Goal: Information Seeking & Learning: Check status

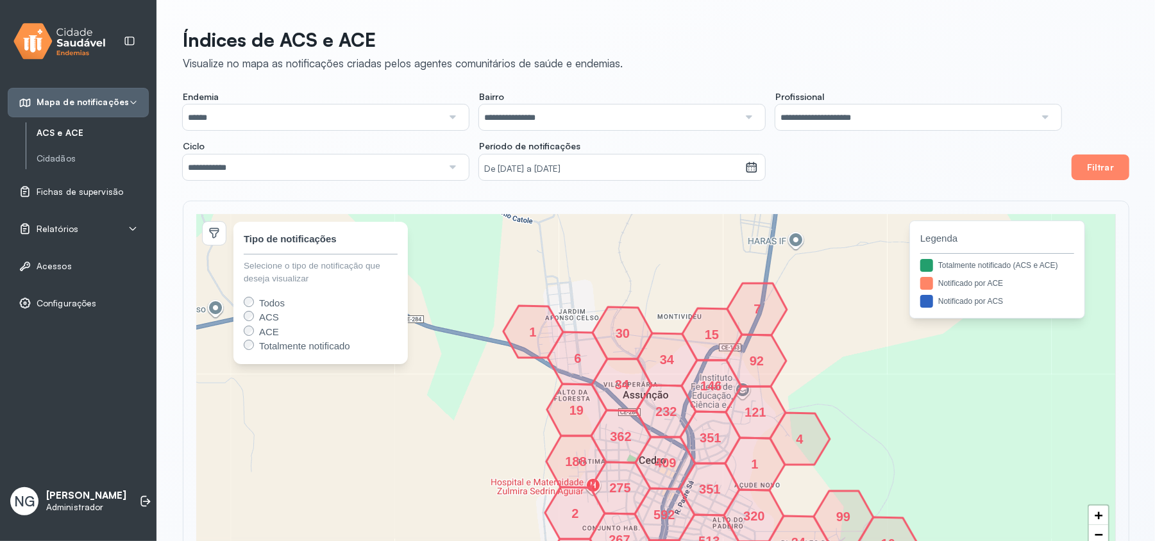
click at [57, 227] on span "Relatórios" at bounding box center [58, 229] width 42 height 11
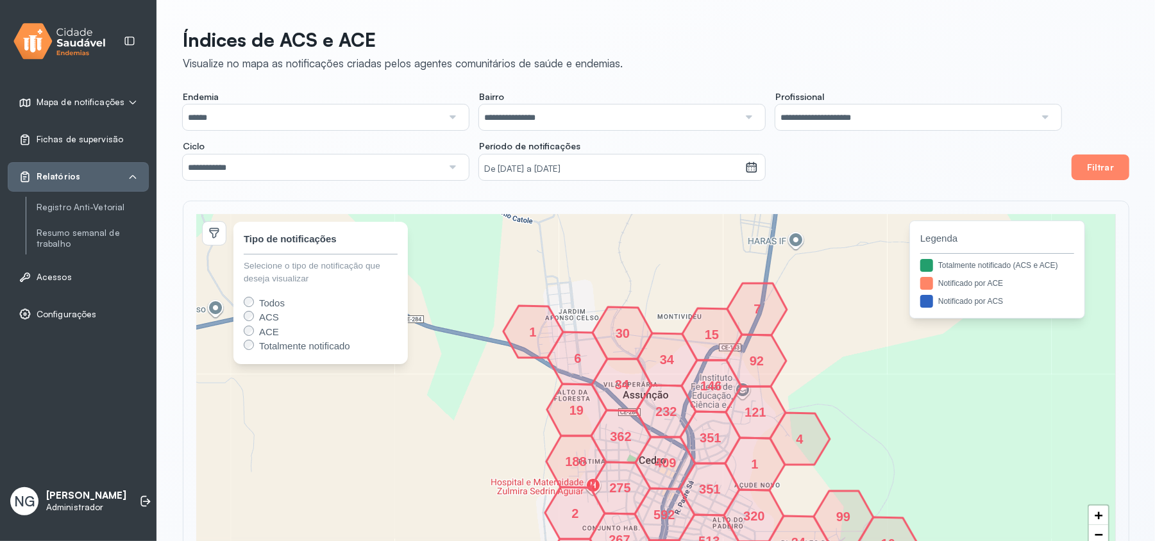
click at [57, 227] on link "Resumo semanal de trabalho" at bounding box center [93, 238] width 112 height 27
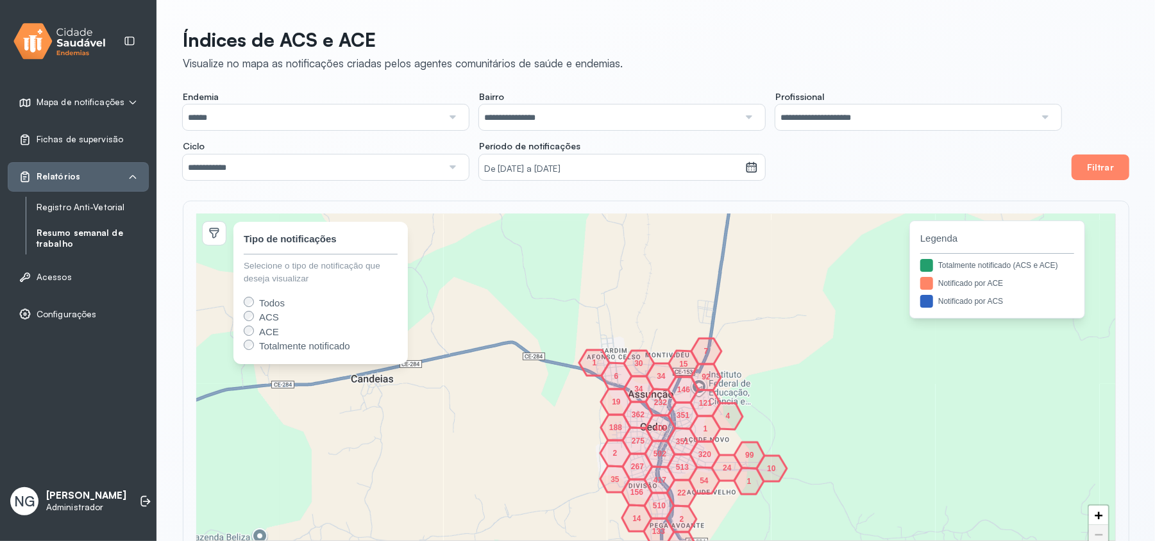
click at [83, 208] on link "Registro Anti-Vetorial" at bounding box center [93, 207] width 112 height 11
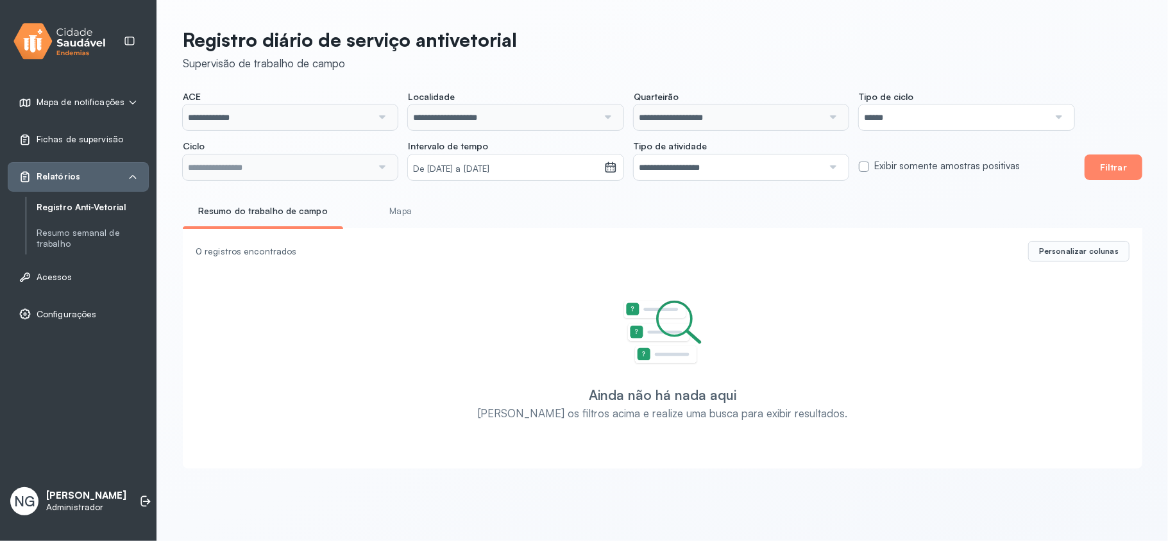
click at [403, 225] on li "Mapa" at bounding box center [400, 215] width 95 height 29
type input "**********"
click at [396, 216] on link "Mapa" at bounding box center [400, 211] width 95 height 21
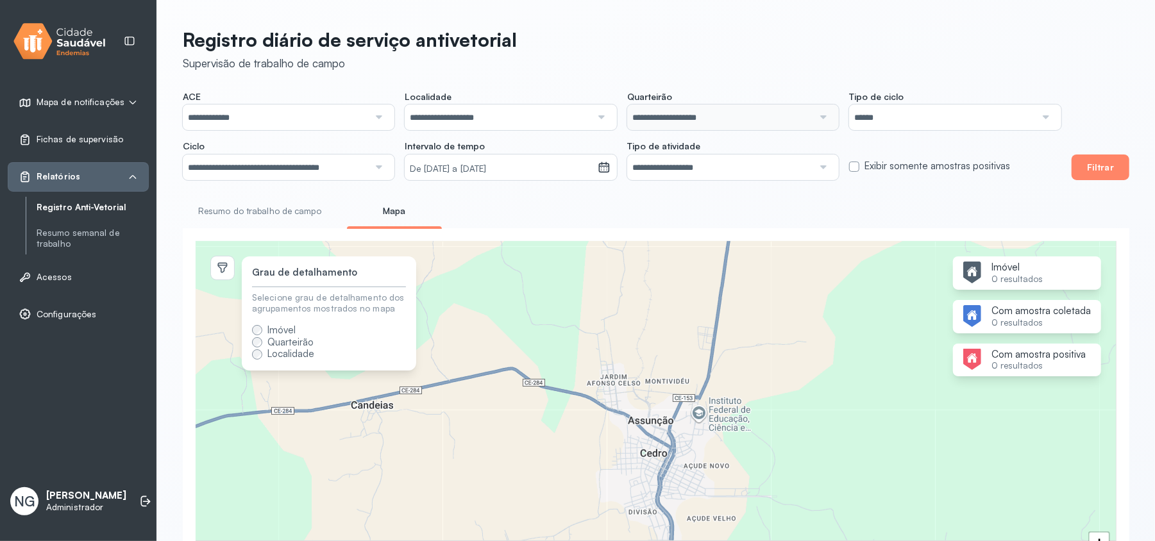
click at [251, 210] on link "Resumo do trabalho de campo" at bounding box center [260, 211] width 154 height 21
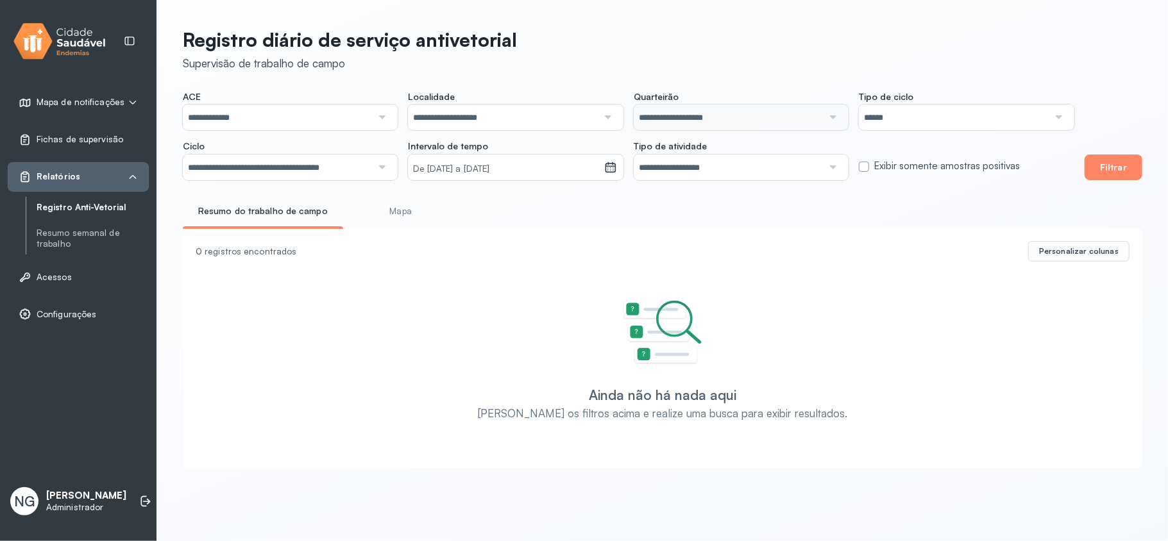
click at [98, 101] on span "Mapa de notificações" at bounding box center [81, 102] width 88 height 11
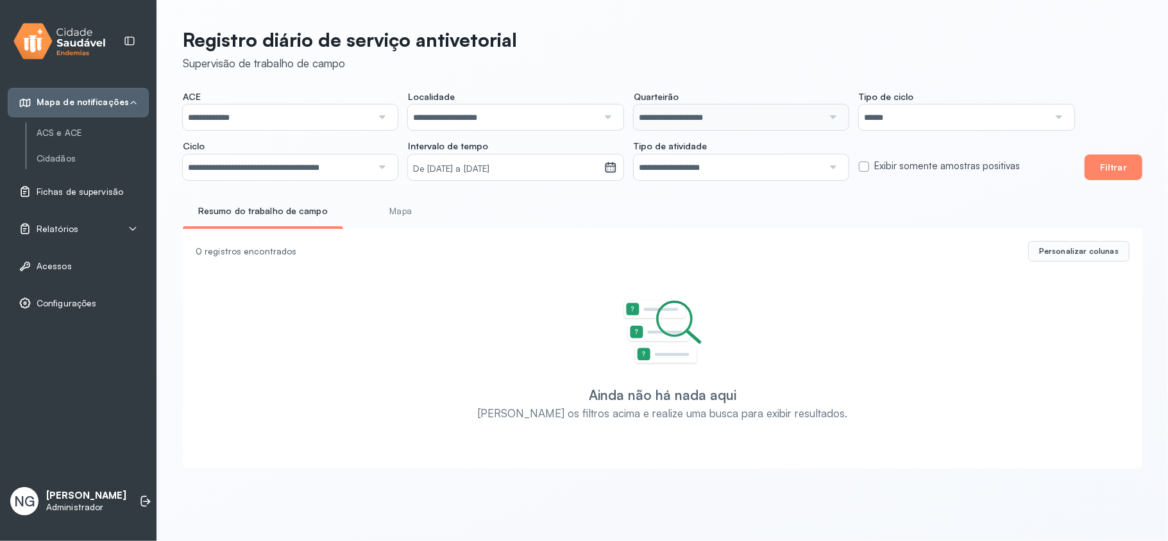
click at [82, 193] on span "Fichas de supervisão" at bounding box center [80, 192] width 87 height 11
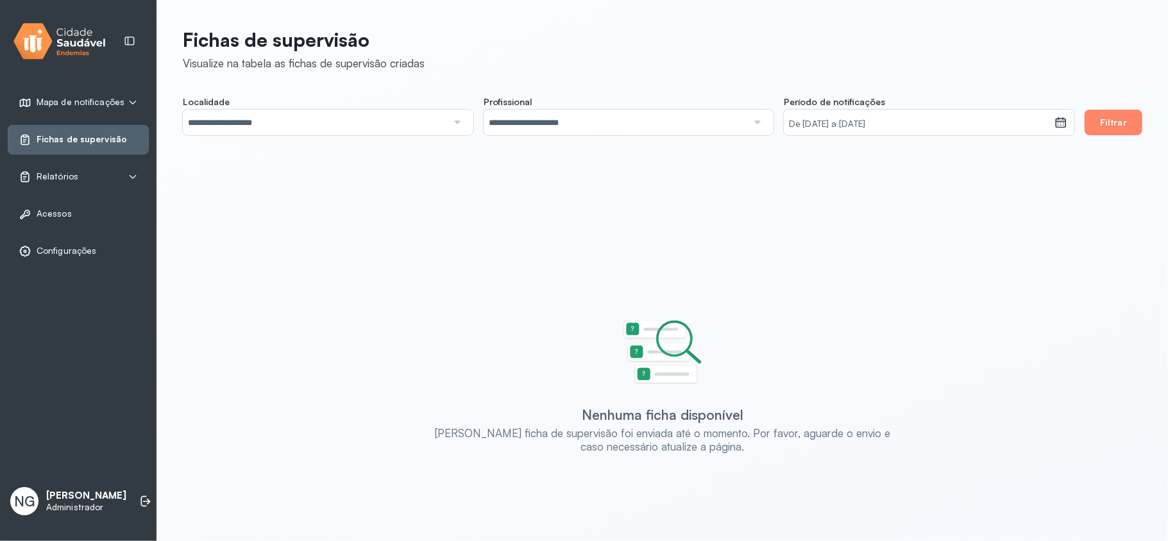
click at [56, 493] on p "[PERSON_NAME]" at bounding box center [86, 496] width 80 height 12
click at [60, 490] on p "[PERSON_NAME]" at bounding box center [86, 496] width 80 height 12
click at [51, 178] on span "Relatórios" at bounding box center [58, 176] width 42 height 11
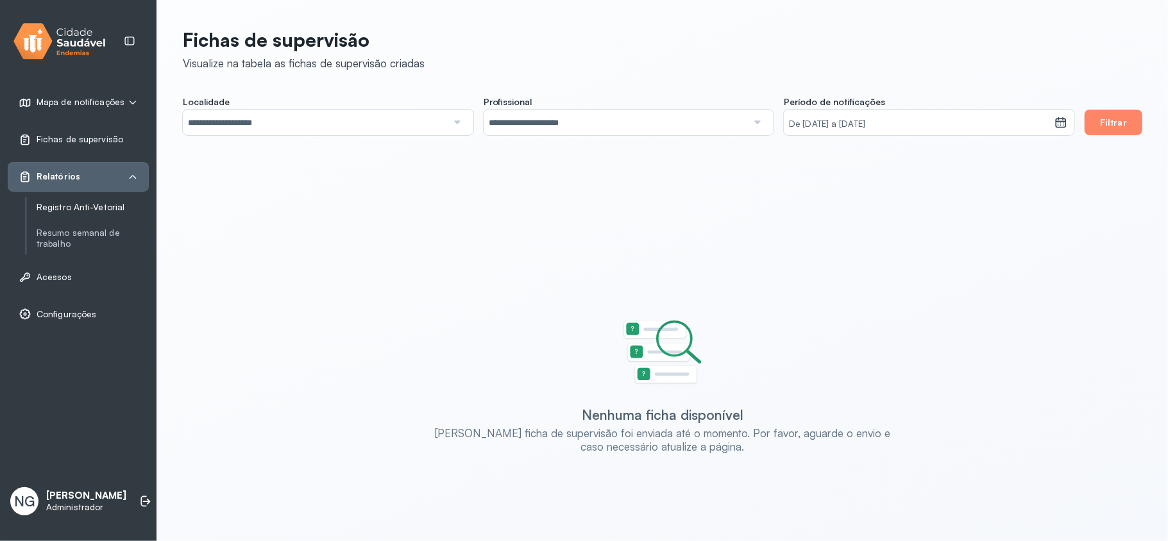
click at [63, 206] on link "Registro Anti-Vetorial" at bounding box center [93, 207] width 112 height 11
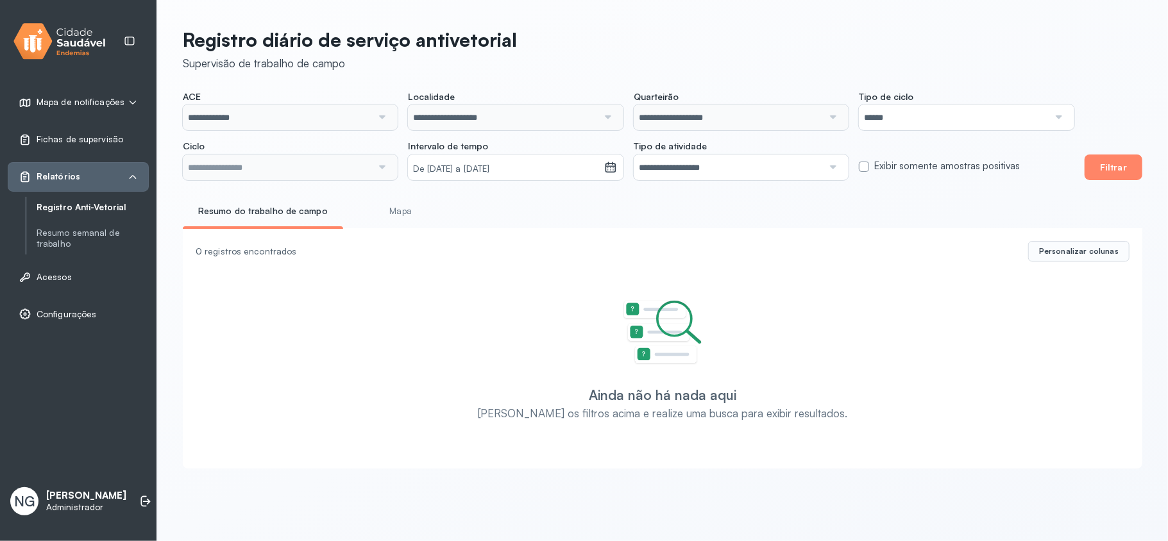
type input "**********"
click at [1122, 164] on button "Filtrar" at bounding box center [1114, 168] width 58 height 26
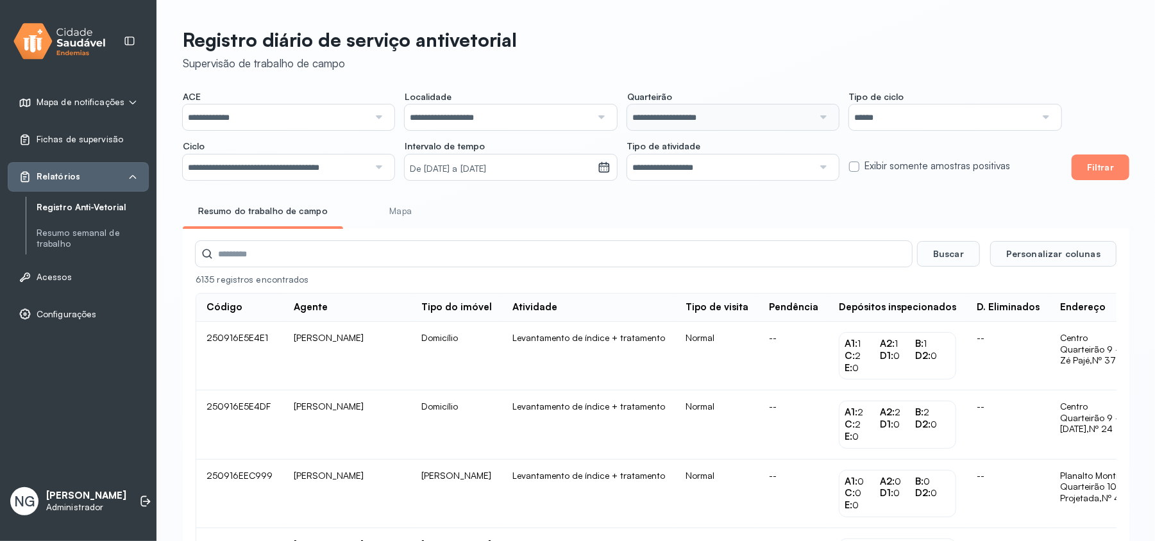
drag, startPoint x: 389, startPoint y: 211, endPoint x: 401, endPoint y: 216, distance: 13.0
click at [389, 211] on link "Mapa" at bounding box center [400, 211] width 95 height 21
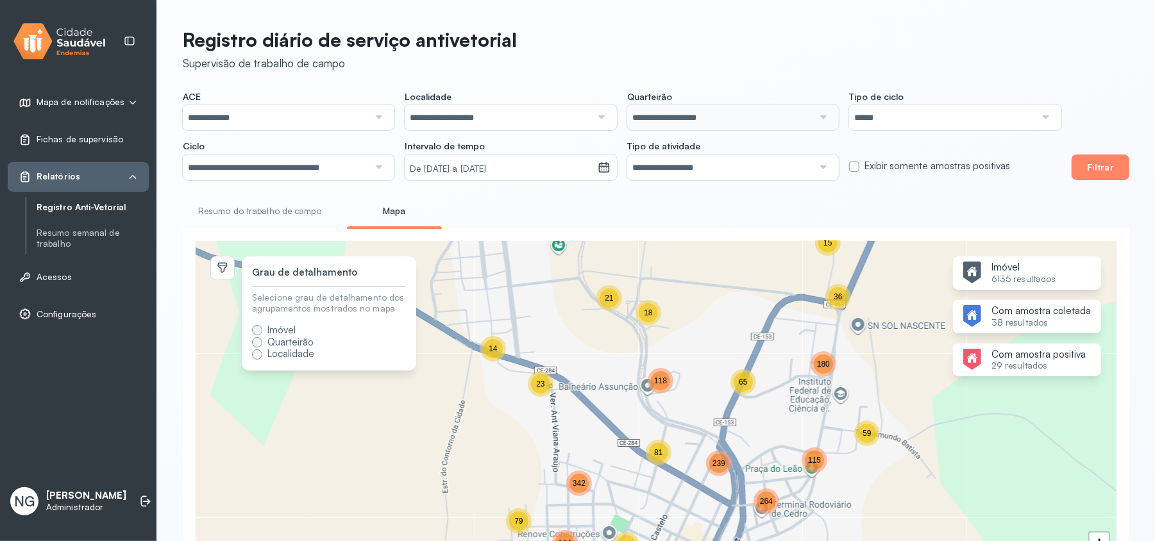
click at [230, 207] on link "Resumo do trabalho de campo" at bounding box center [260, 211] width 154 height 21
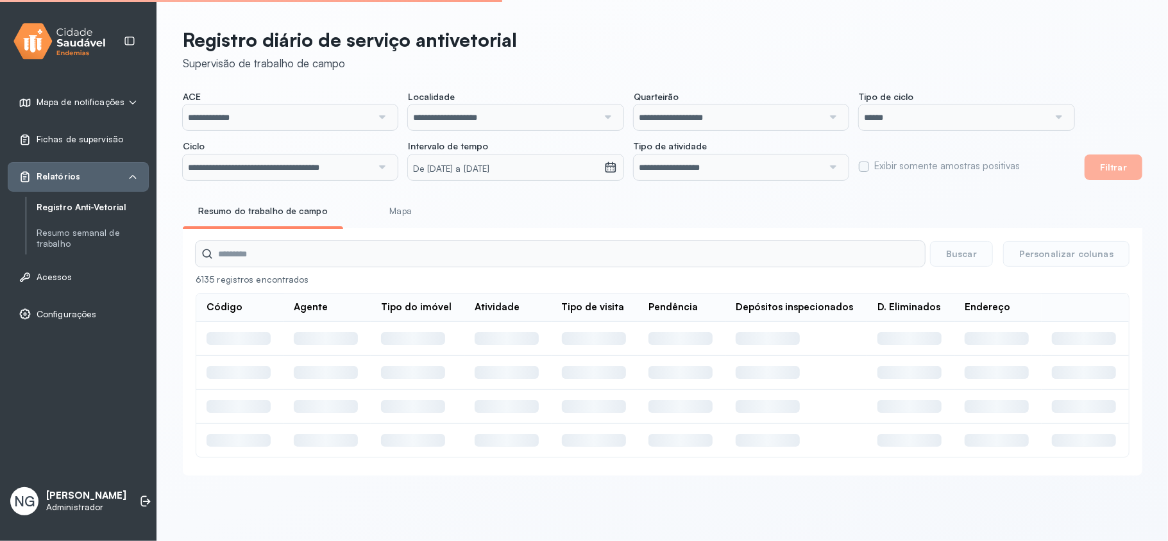
click at [95, 95] on div "Mapa de notificações" at bounding box center [78, 103] width 141 height 30
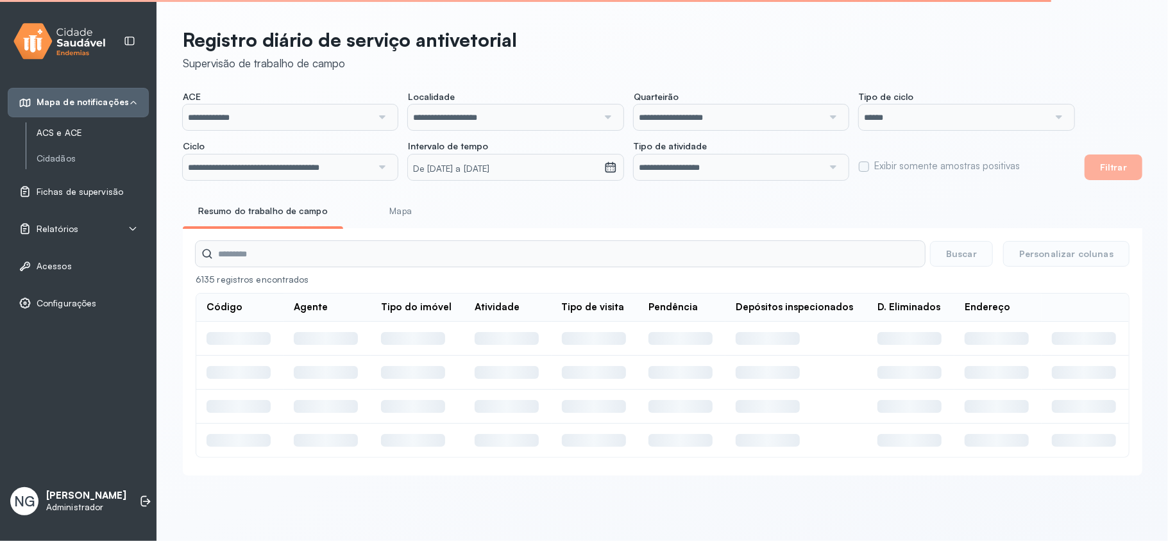
click at [77, 131] on link "ACS e ACE" at bounding box center [93, 133] width 112 height 11
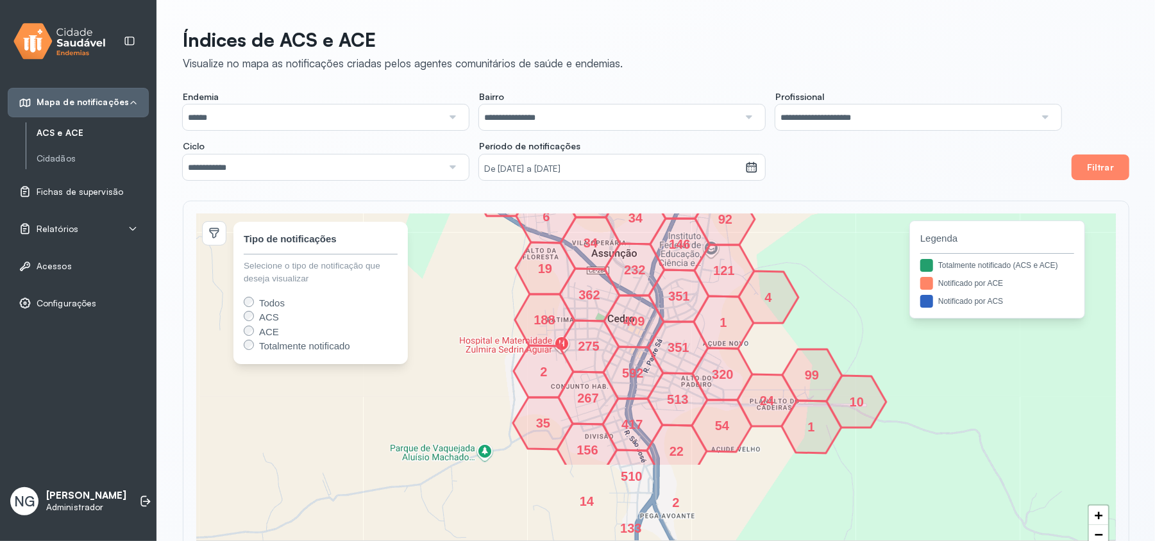
drag, startPoint x: 820, startPoint y: 427, endPoint x: 788, endPoint y: 285, distance: 145.2
click at [788, 285] on icon at bounding box center [769, 297] width 60 height 52
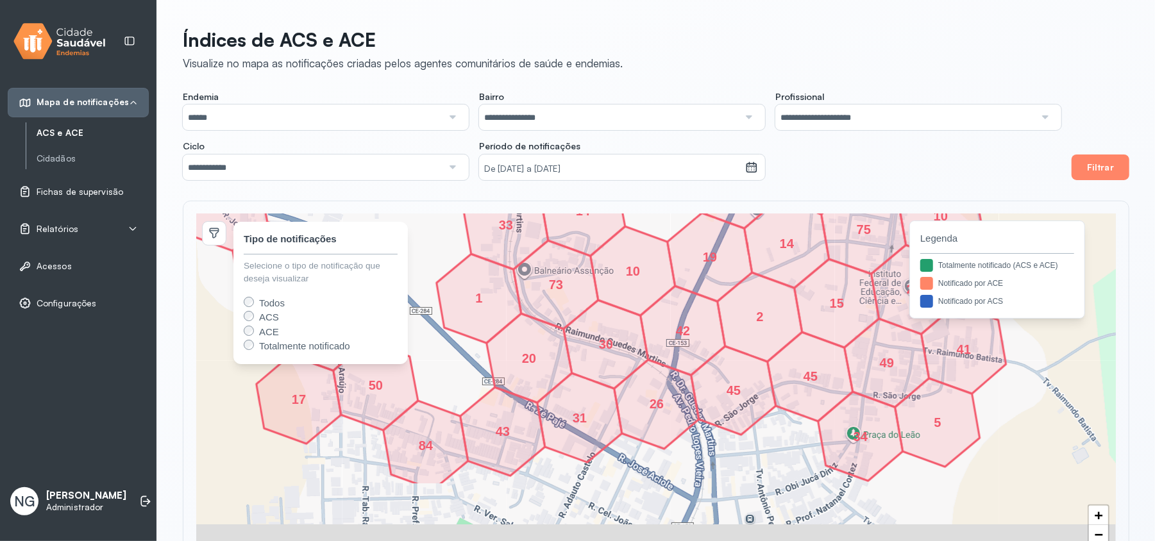
drag, startPoint x: 771, startPoint y: 419, endPoint x: 701, endPoint y: 322, distance: 119.5
click at [702, 322] on icon at bounding box center [683, 330] width 85 height 89
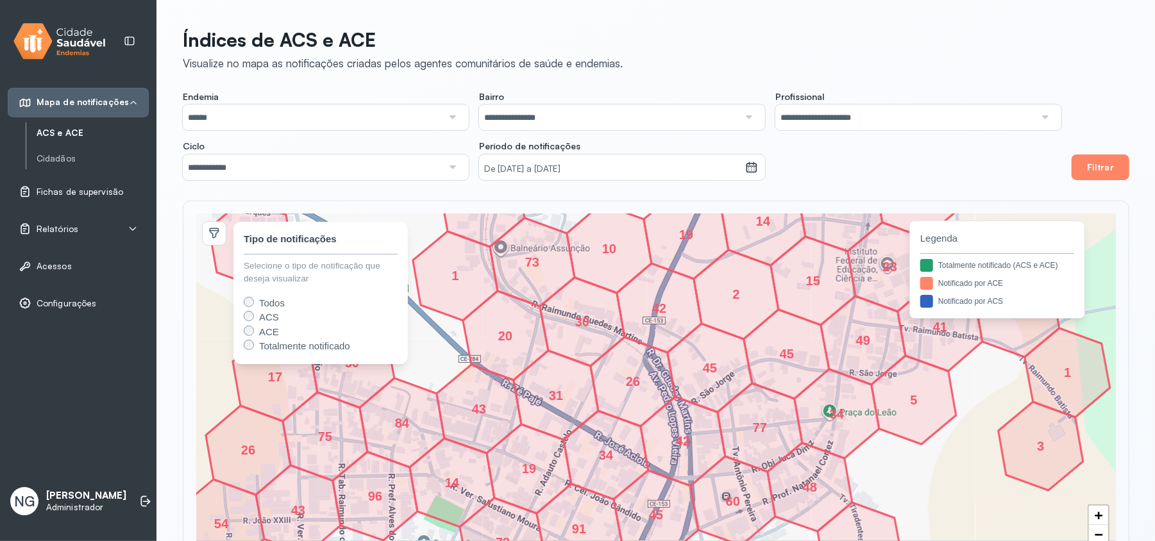
drag, startPoint x: 740, startPoint y: 378, endPoint x: 690, endPoint y: 316, distance: 79.8
click at [690, 324] on icon at bounding box center [710, 368] width 85 height 89
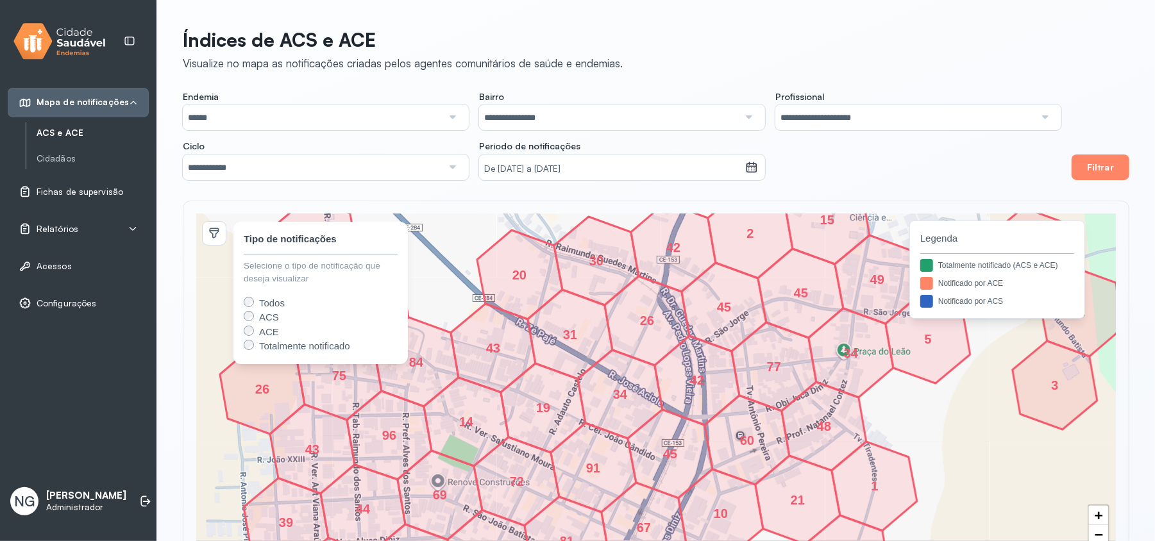
drag, startPoint x: 593, startPoint y: 393, endPoint x: 657, endPoint y: 394, distance: 64.2
click at [657, 394] on icon at bounding box center [620, 394] width 85 height 89
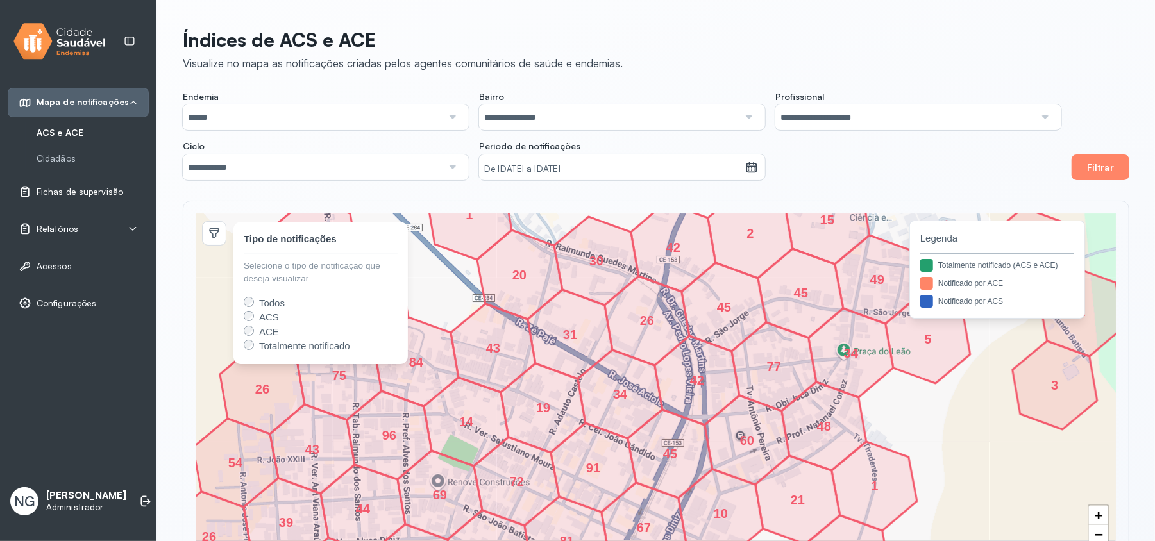
click at [63, 191] on span "Fichas de supervisão" at bounding box center [80, 192] width 87 height 11
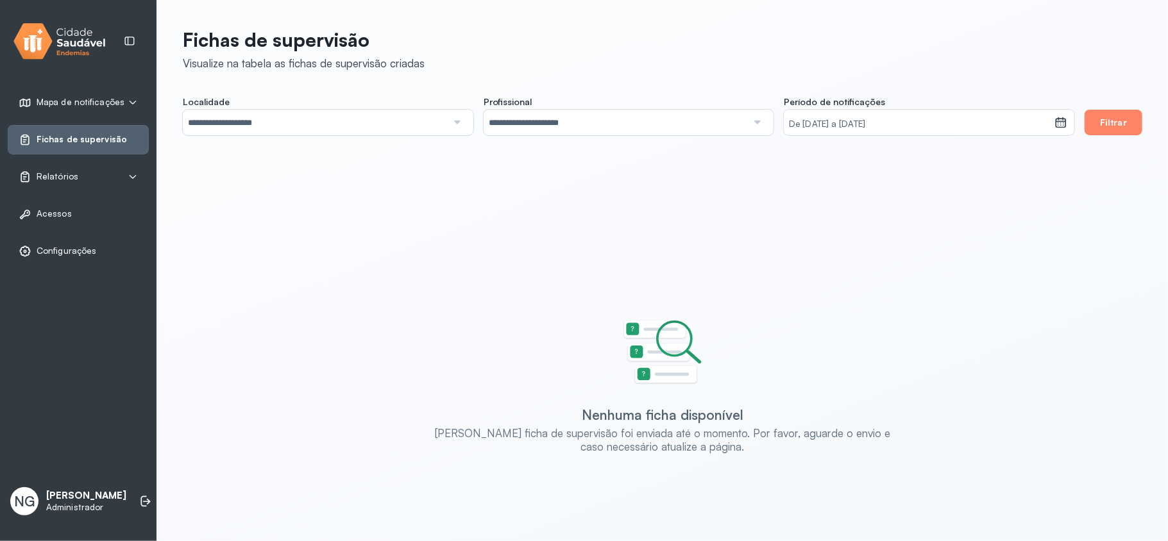
click at [894, 123] on small "De [DATE] a [DATE]" at bounding box center [919, 124] width 260 height 13
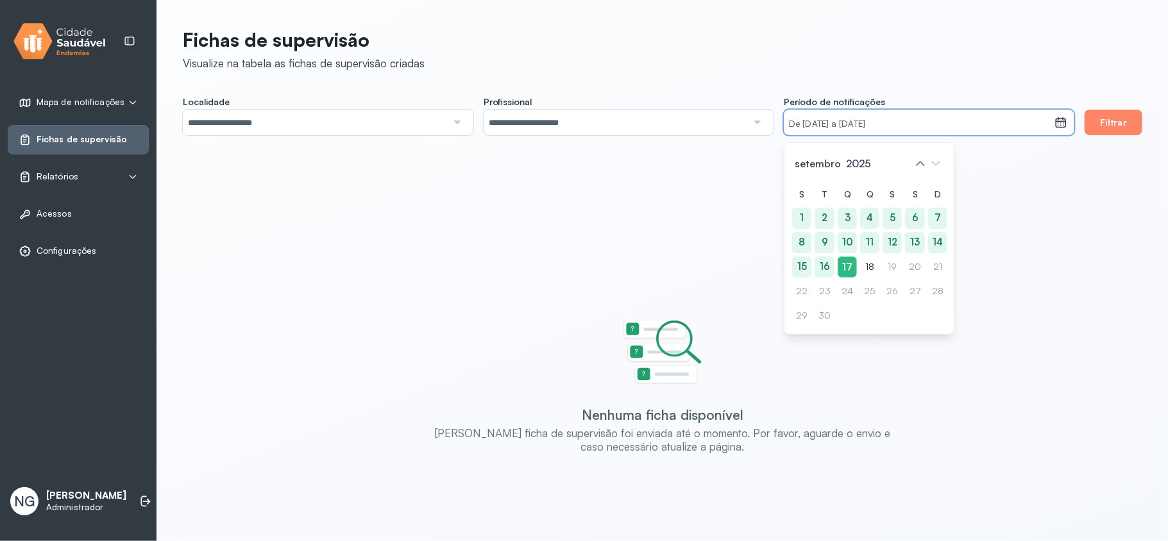
click at [847, 165] on span "2025" at bounding box center [859, 164] width 30 height 18
click at [919, 164] on icon at bounding box center [921, 163] width 8 height 4
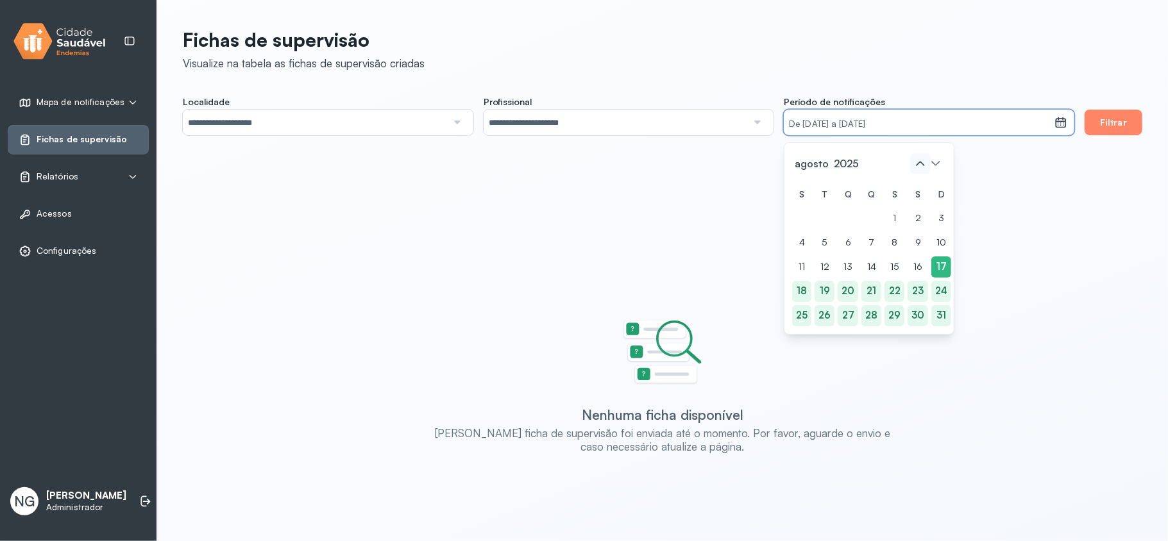
click at [919, 164] on icon at bounding box center [921, 163] width 8 height 4
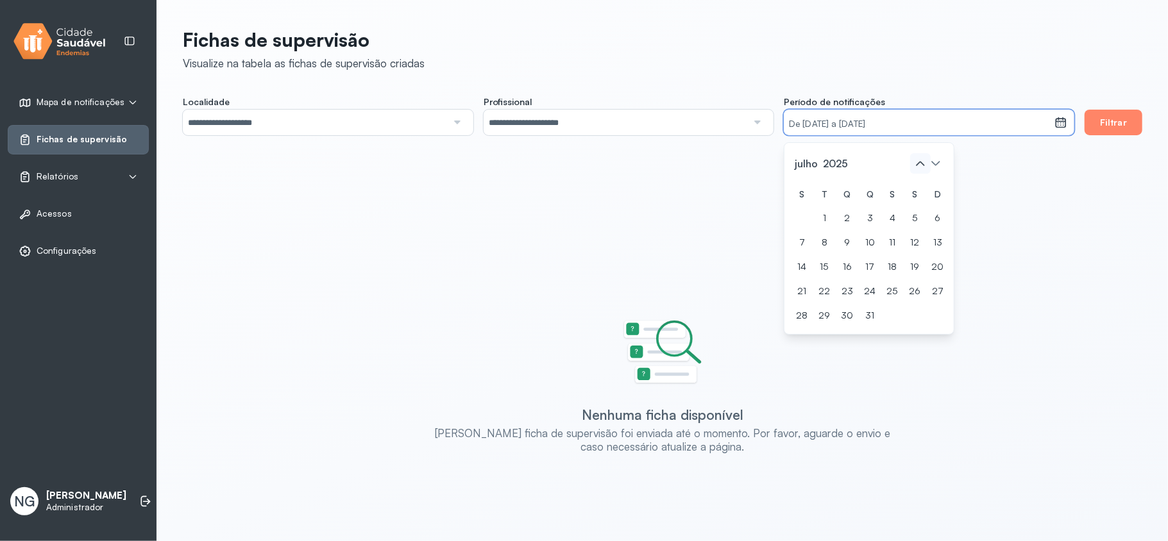
click at [919, 164] on icon at bounding box center [921, 163] width 8 height 4
click at [934, 214] on div "1" at bounding box center [937, 218] width 19 height 21
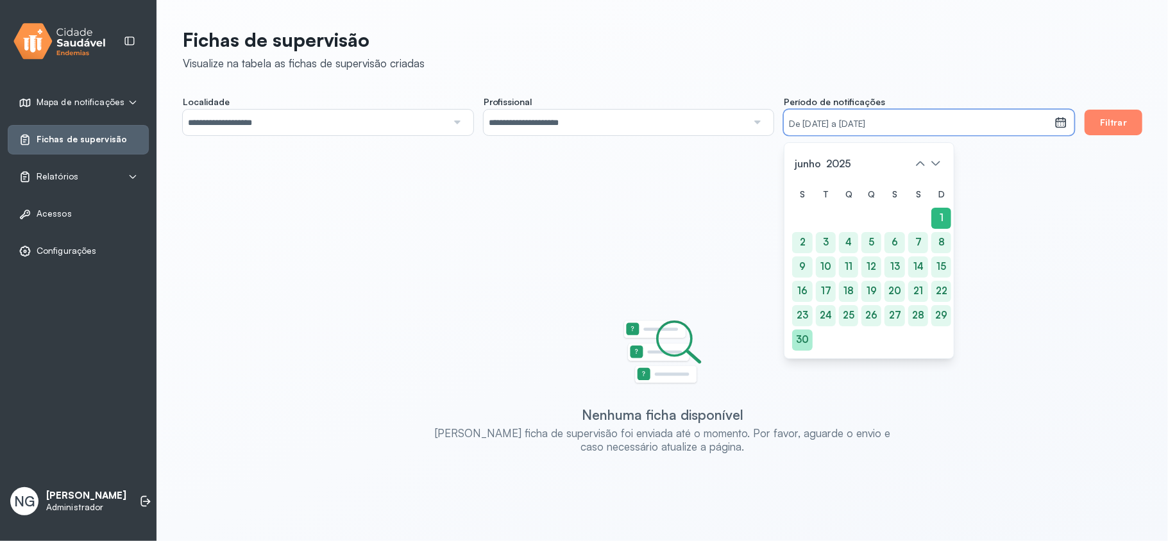
drag, startPoint x: 803, startPoint y: 339, endPoint x: 806, endPoint y: 330, distance: 9.5
click at [802, 339] on div "30" at bounding box center [802, 340] width 21 height 21
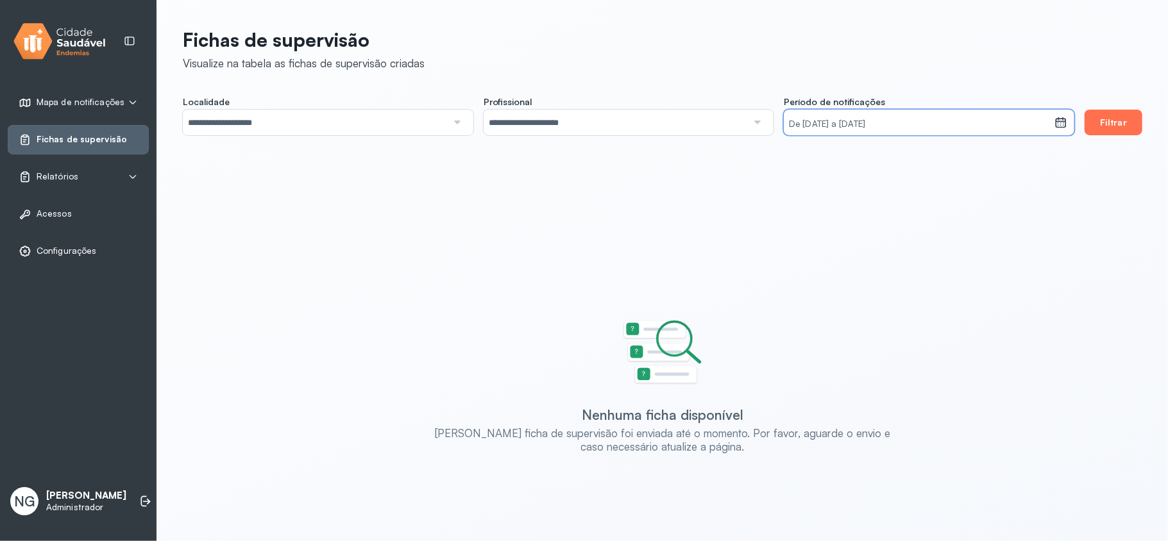
click at [1096, 119] on button "Filtrar" at bounding box center [1114, 123] width 58 height 26
click at [929, 131] on div "De [DATE] a [DATE]" at bounding box center [919, 123] width 271 height 26
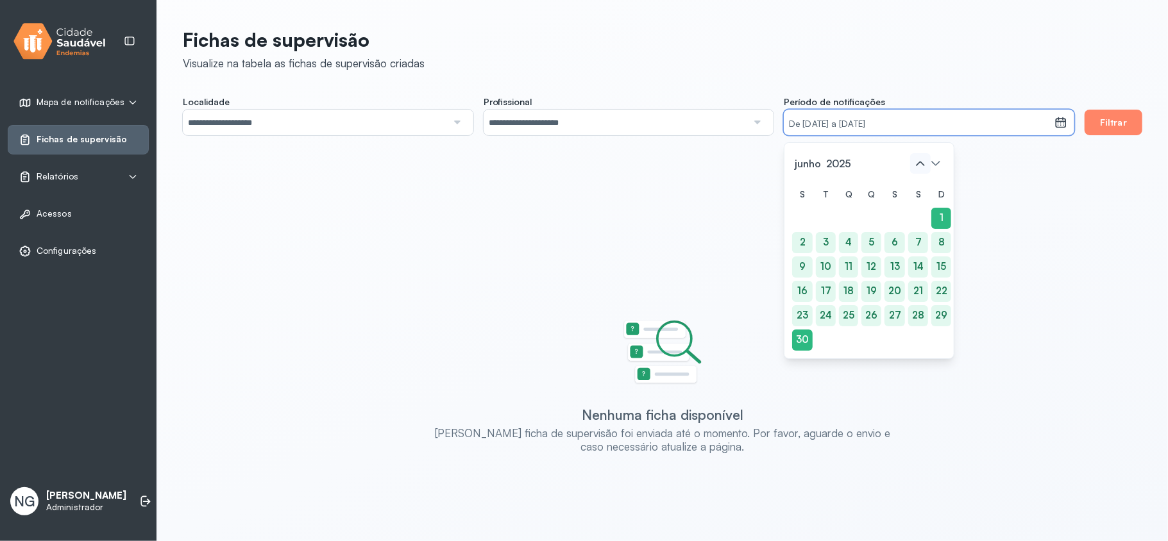
click at [922, 162] on icon at bounding box center [920, 163] width 21 height 21
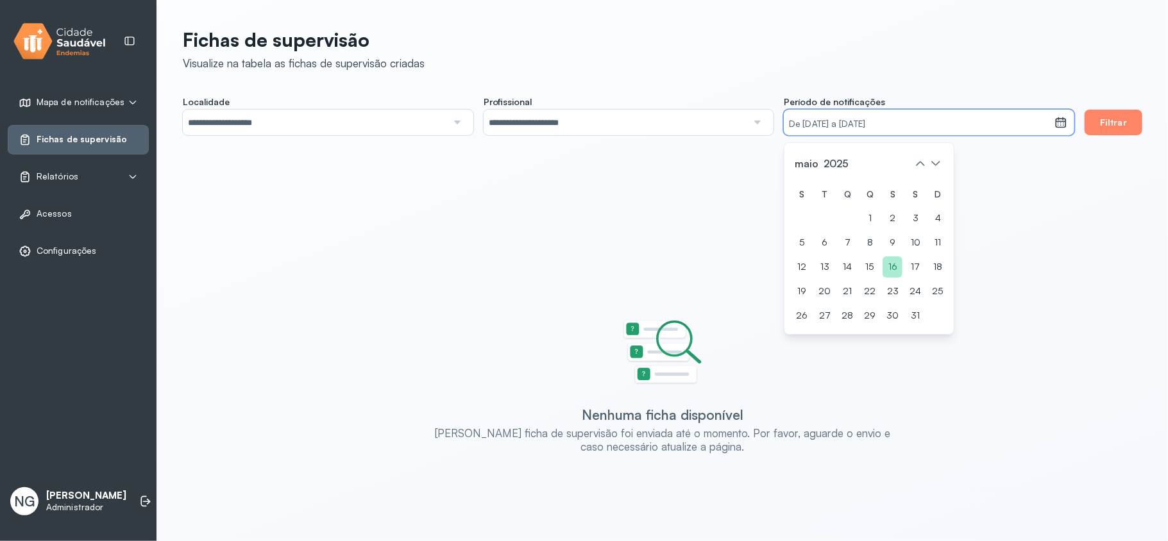
drag, startPoint x: 872, startPoint y: 217, endPoint x: 897, endPoint y: 264, distance: 53.4
click at [872, 218] on div "1" at bounding box center [869, 218] width 19 height 21
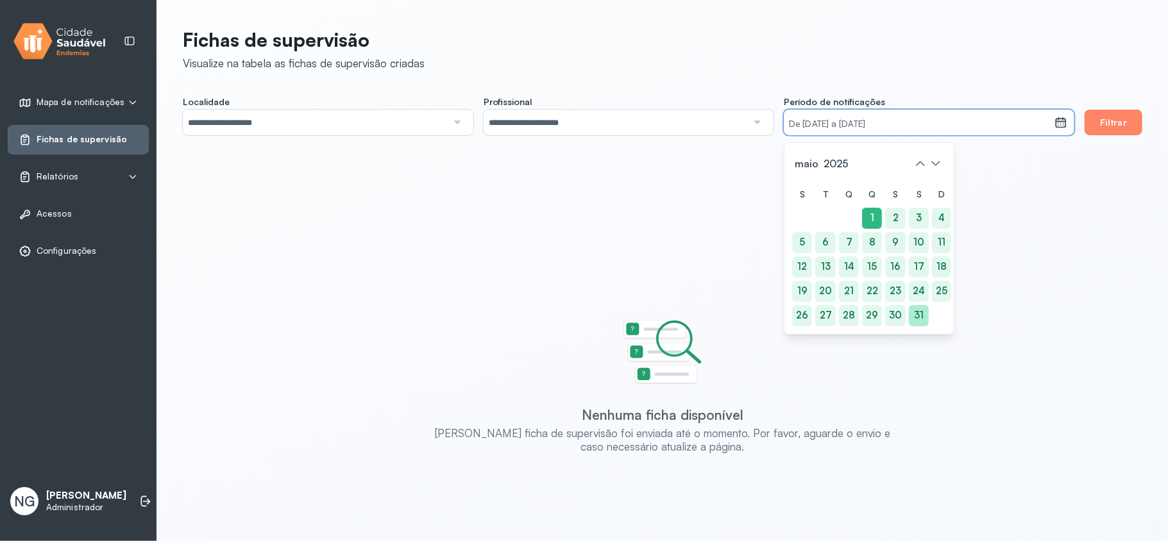
click at [919, 314] on div "31" at bounding box center [919, 315] width 20 height 21
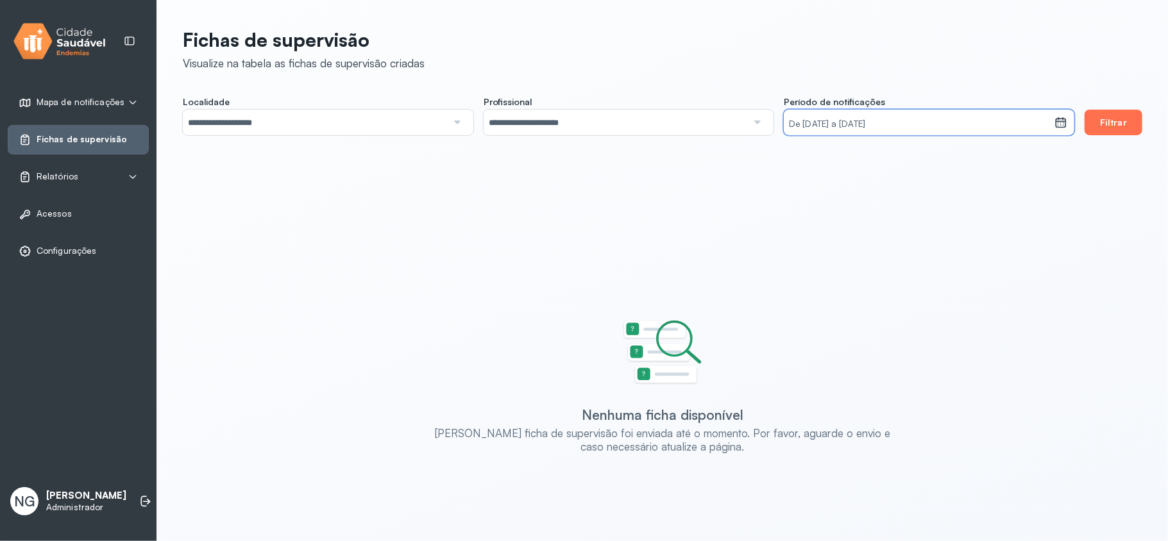
click at [1105, 134] on button "Filtrar" at bounding box center [1114, 123] width 58 height 26
click at [47, 183] on div "Relatórios" at bounding box center [49, 177] width 60 height 13
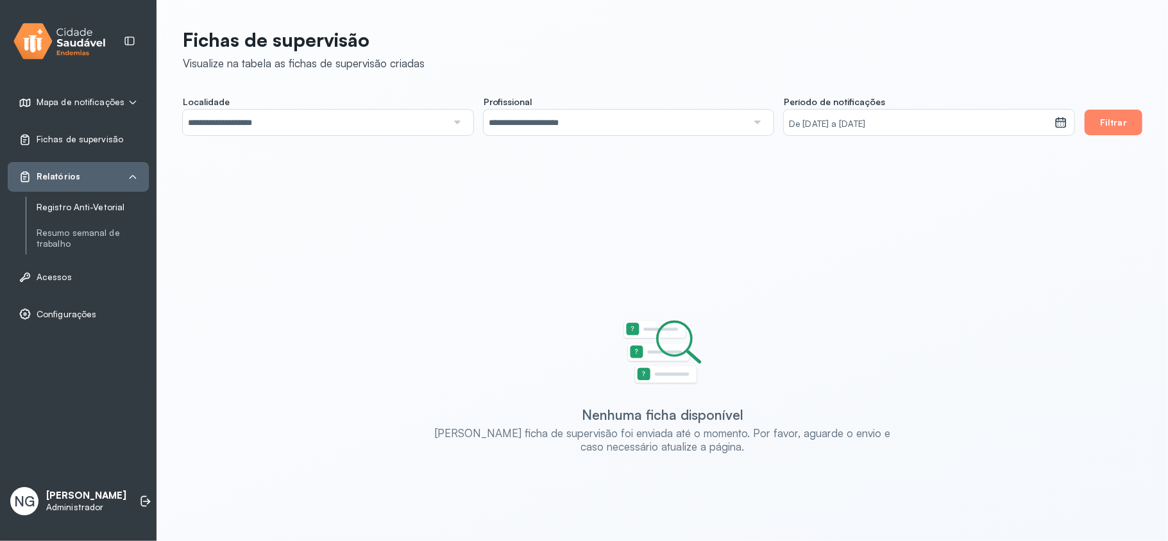
click at [85, 206] on link "Registro Anti-Vetorial" at bounding box center [93, 207] width 112 height 11
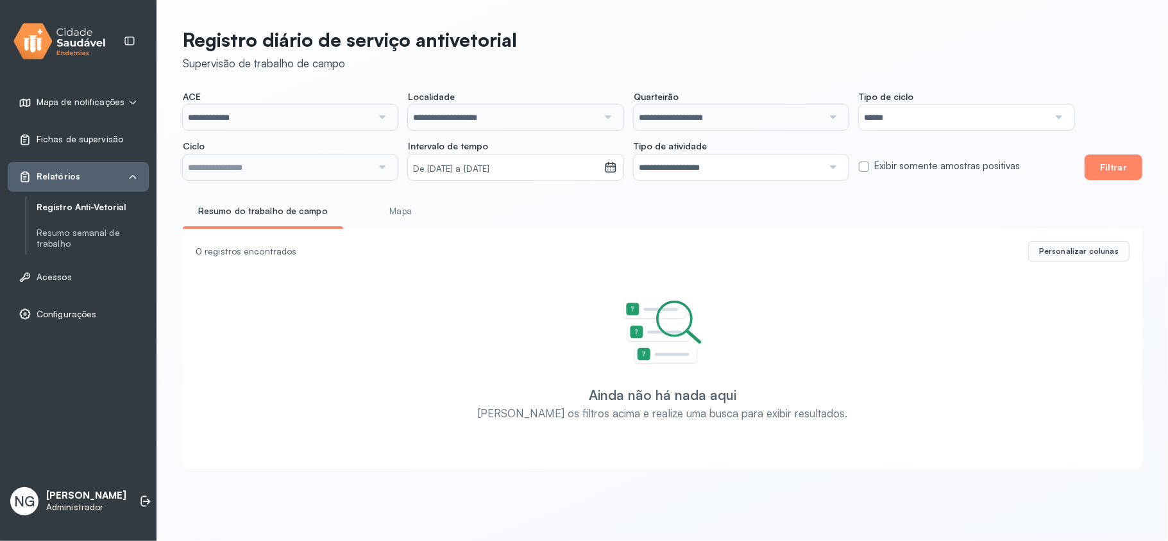
type input "**********"
click at [1119, 172] on button "Filtrar" at bounding box center [1114, 168] width 58 height 26
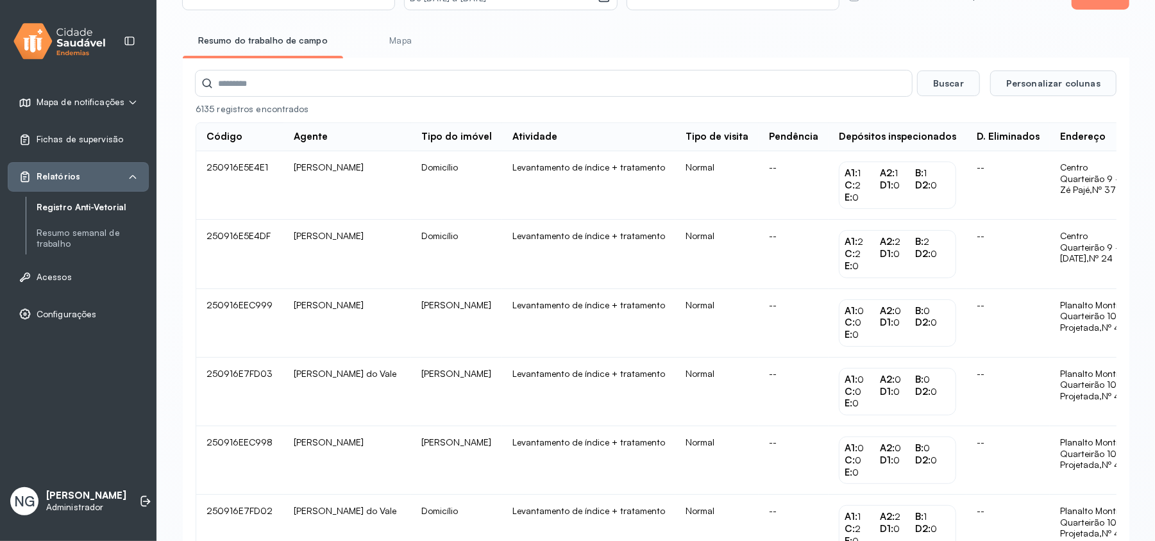
scroll to position [0, 99]
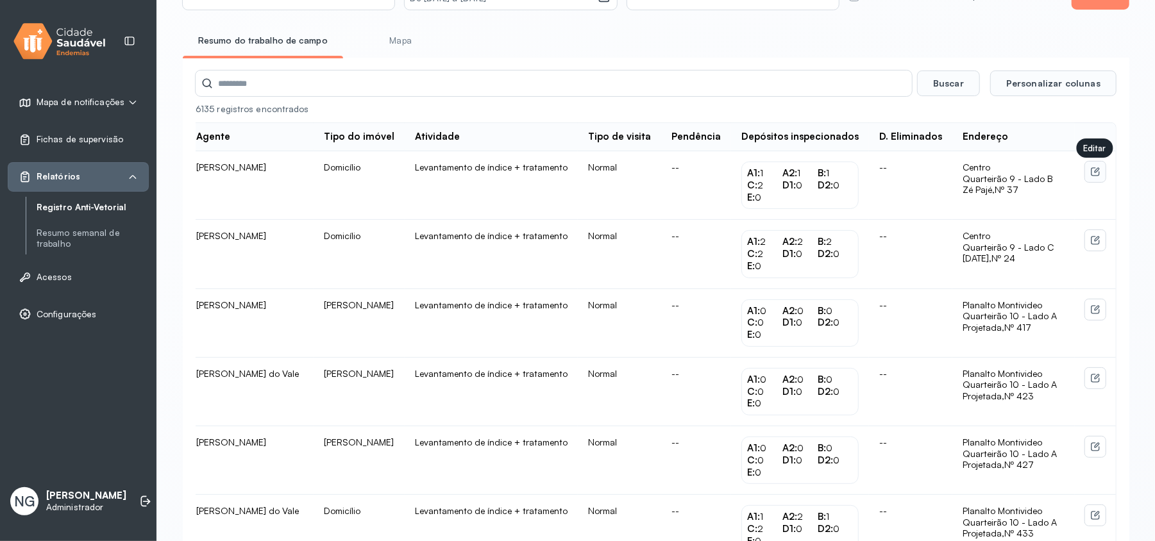
click at [1096, 176] on icon at bounding box center [1095, 171] width 8 height 8
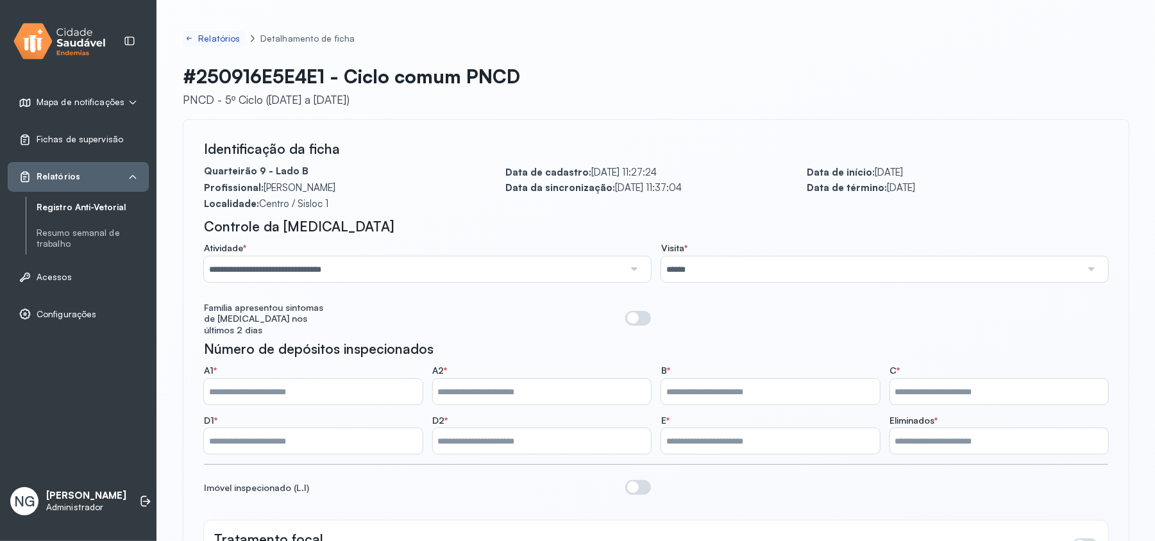
click at [191, 37] on icon at bounding box center [189, 38] width 8 height 10
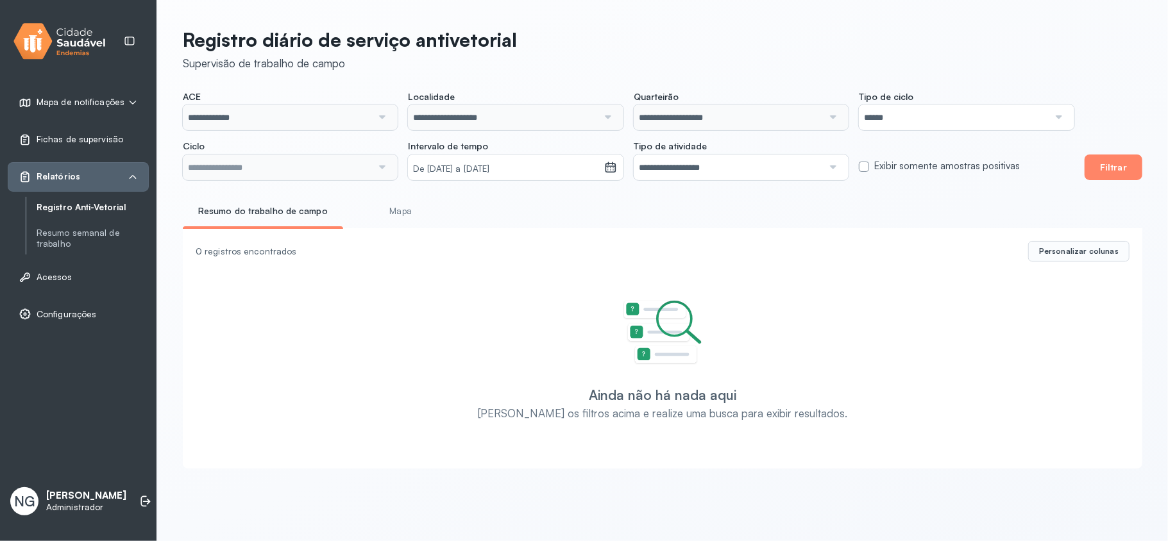
type input "**********"
click at [1120, 160] on button "Filtrar" at bounding box center [1114, 168] width 58 height 26
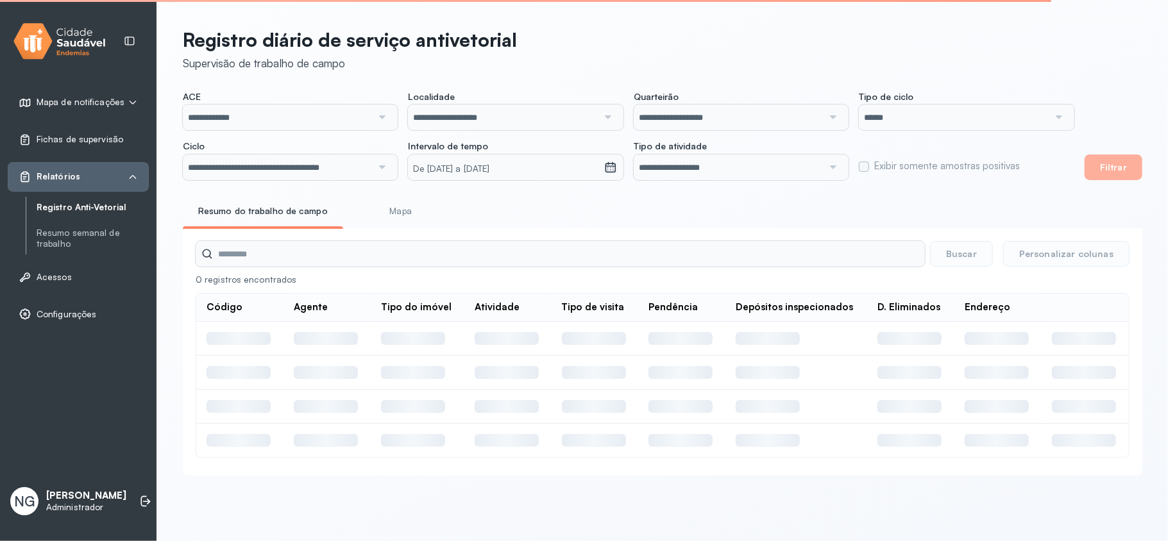
click at [401, 208] on link "Mapa" at bounding box center [400, 211] width 95 height 21
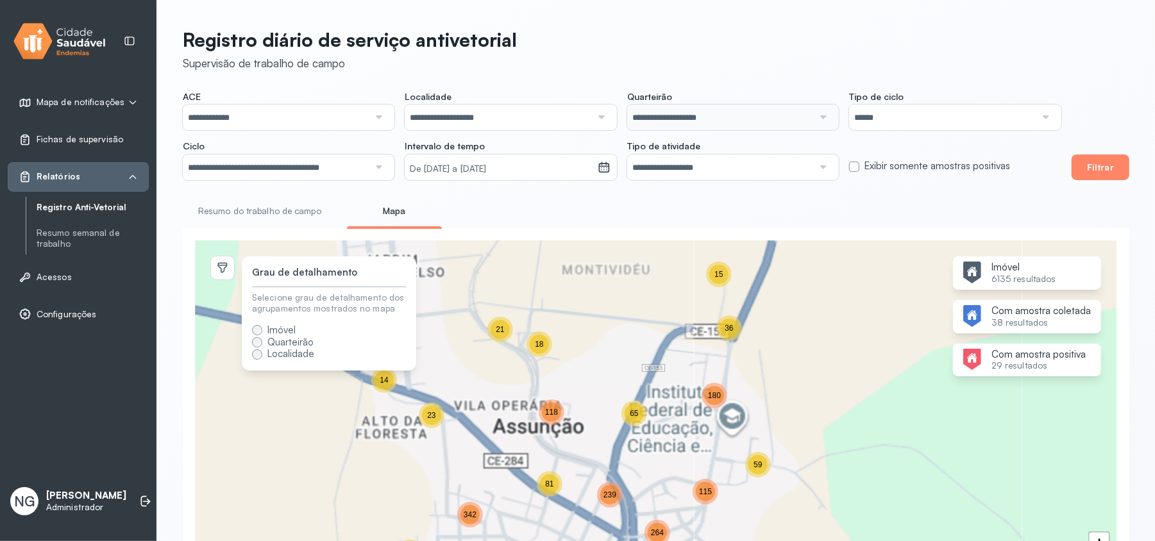
click at [711, 420] on div "39 37 127 51 354 7 1415 418 707 217 503 1973 21 18 23 14 2 5 122 15 36 115 180 …" at bounding box center [656, 419] width 921 height 357
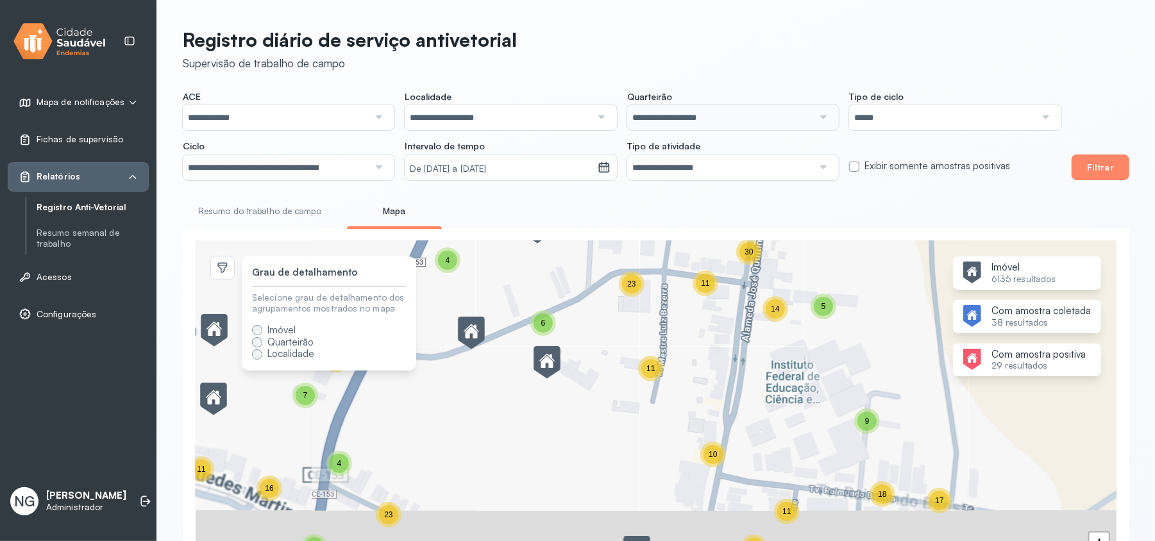
drag, startPoint x: 721, startPoint y: 432, endPoint x: 740, endPoint y: 331, distance: 103.2
click at [740, 331] on div "5 11 4 8 4 5 3 5 13 7 4 10 12 13 10 20 13 13 6 10 40 12 11 23 11 30 12 5 28 11 …" at bounding box center [656, 419] width 921 height 357
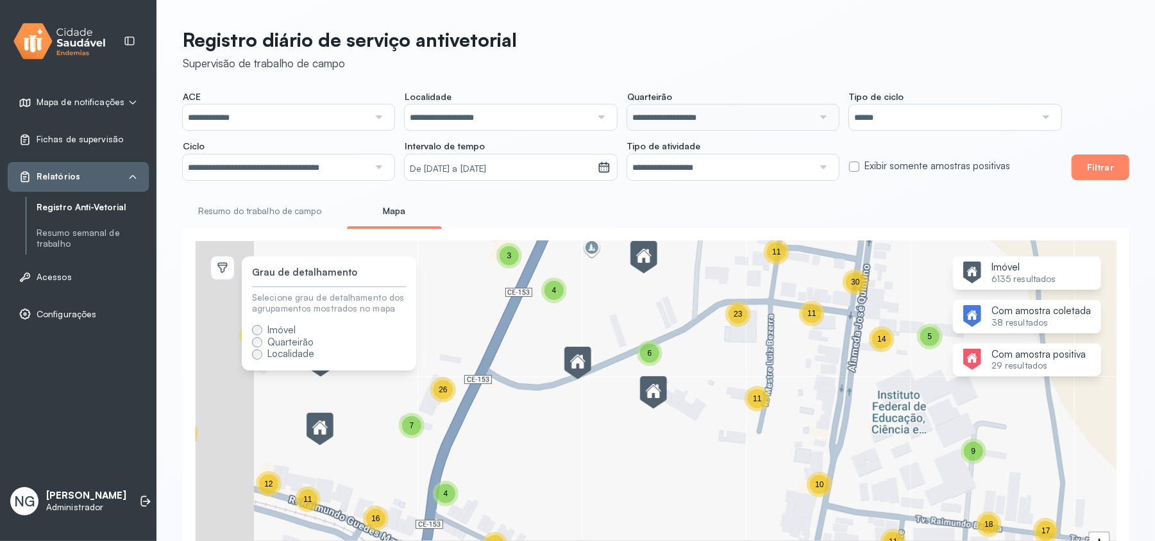
drag, startPoint x: 581, startPoint y: 417, endPoint x: 688, endPoint y: 450, distance: 112.0
click at [688, 450] on div "5 11 8 4 5 3 5 13 7 4 12 13 10 20 13 13 6 10 40 12 11 23 11 30 12 5 28 11 30 5 …" at bounding box center [656, 419] width 921 height 357
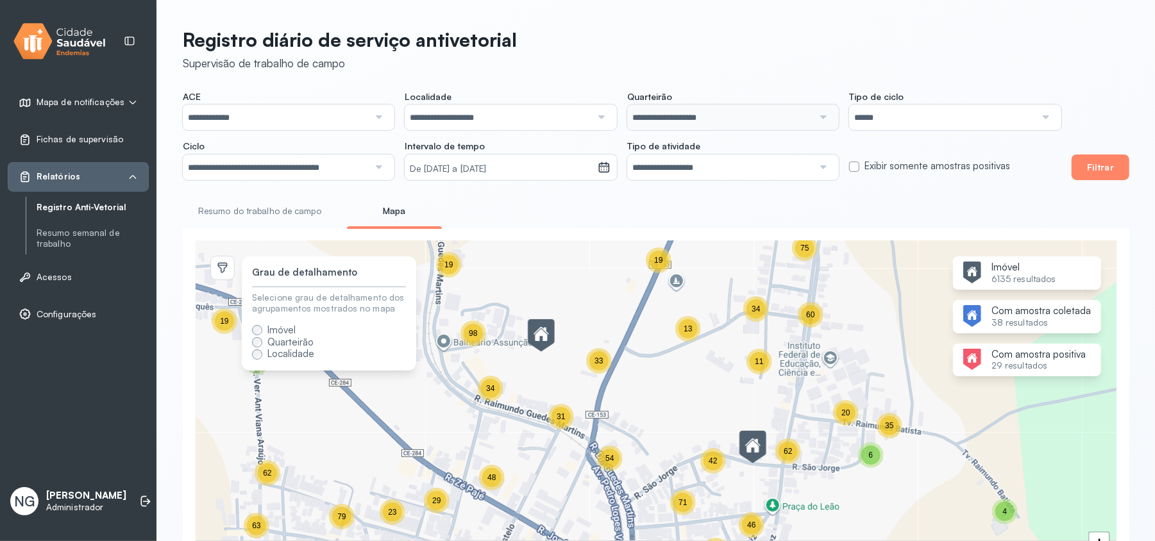
drag, startPoint x: 700, startPoint y: 441, endPoint x: 822, endPoint y: 373, distance: 139.6
click at [822, 373] on div "16 5 9 9 4 19 11 3 42 5 75 5 10 13 23 46 6 62 11 34 75 60 4 20 35 39 119 46 100…" at bounding box center [656, 419] width 921 height 357
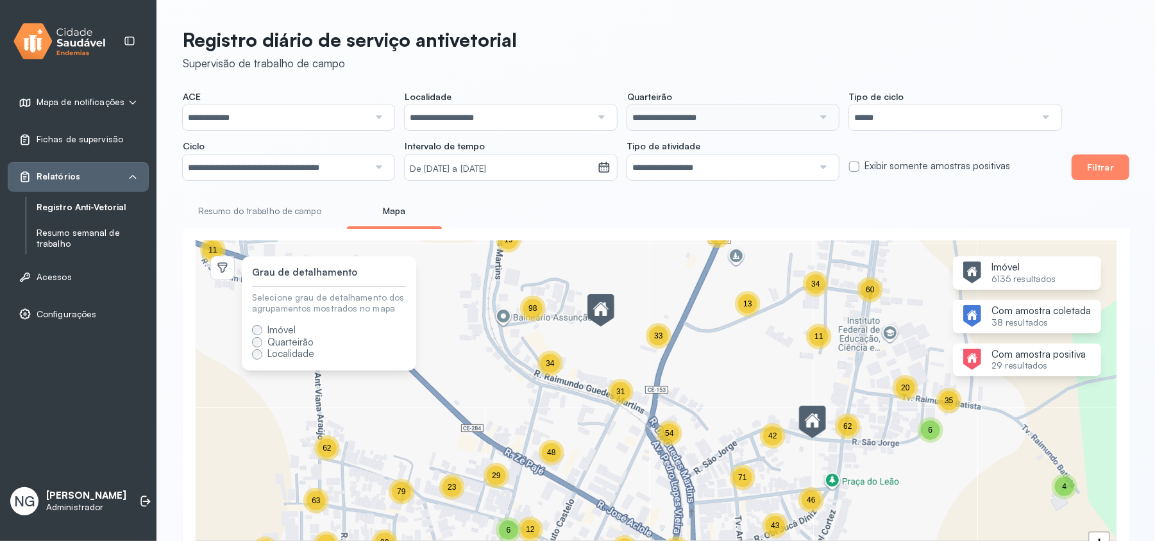
click at [55, 232] on link "Resumo semanal de trabalho" at bounding box center [93, 239] width 112 height 22
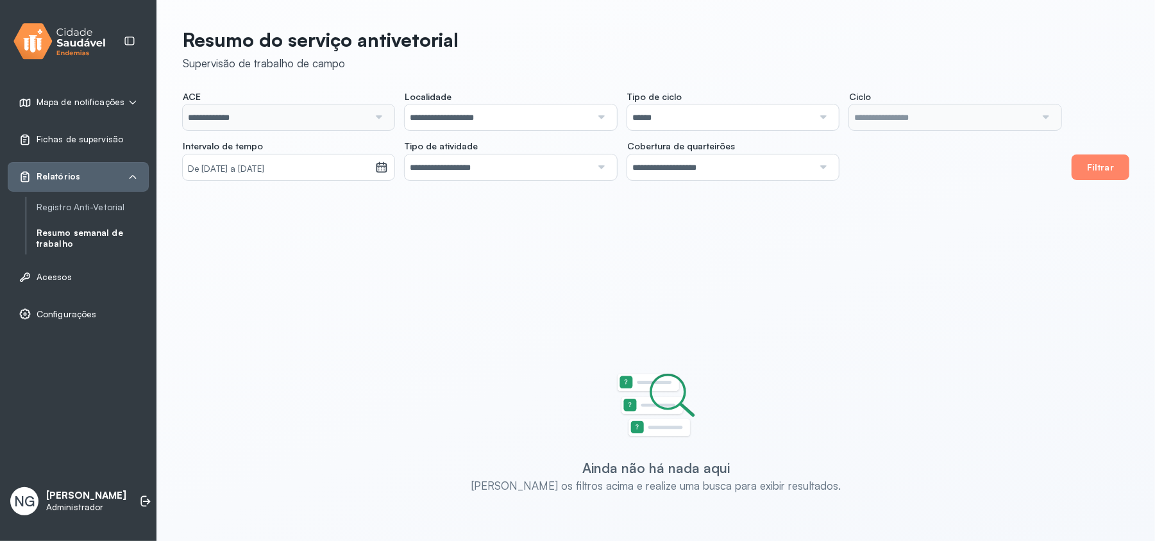
type input "**********"
click at [1103, 178] on button "Filtrar" at bounding box center [1101, 168] width 58 height 26
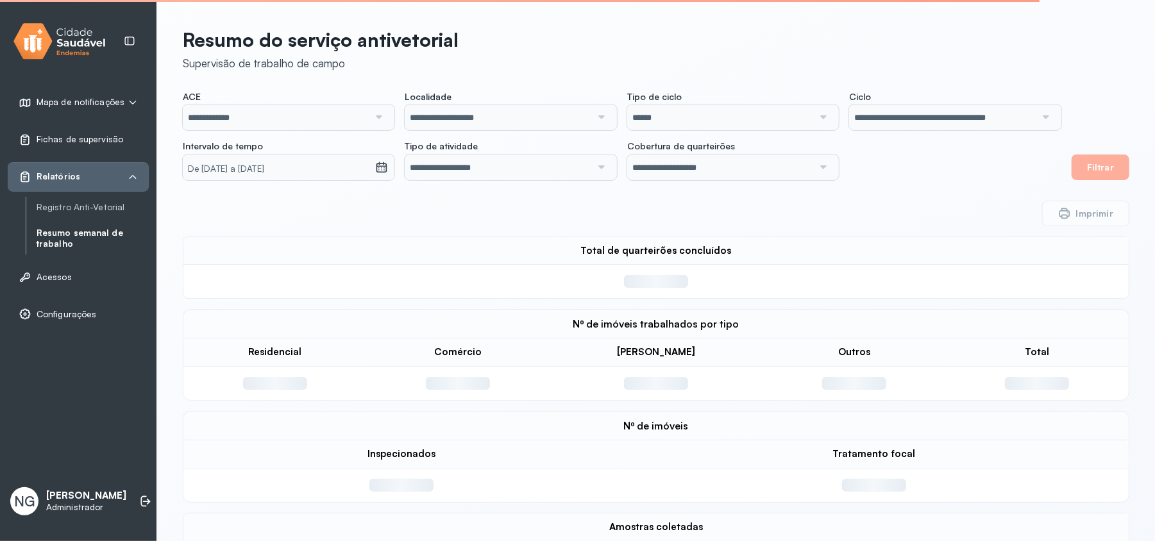
scroll to position [51, 0]
